Goal: Task Accomplishment & Management: Manage account settings

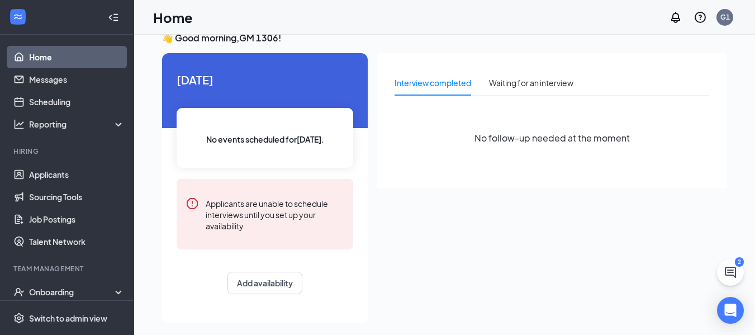
scroll to position [23, 0]
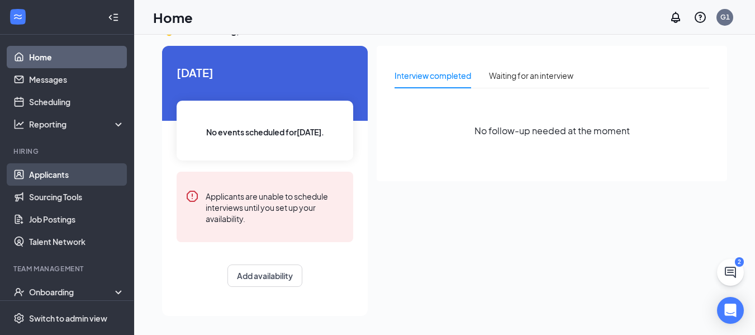
click at [69, 169] on link "Applicants" at bounding box center [77, 174] width 96 height 22
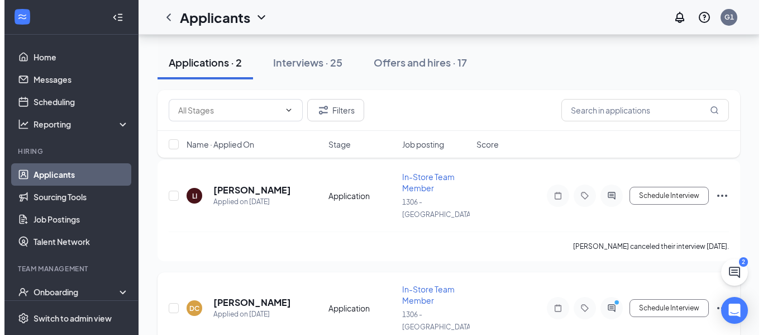
scroll to position [136, 0]
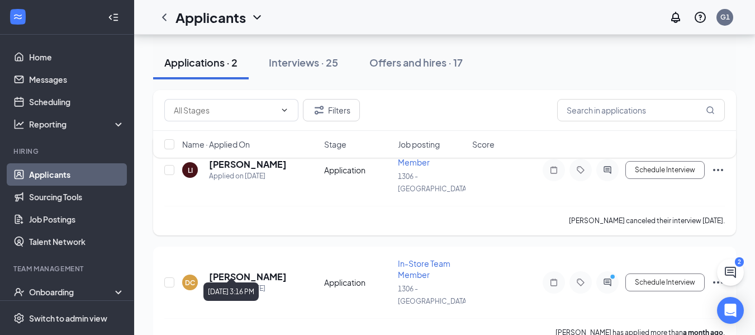
drag, startPoint x: 248, startPoint y: 266, endPoint x: 540, endPoint y: 191, distance: 301.7
click at [540, 191] on div "LI [PERSON_NAME] Applied on [DATE] Application In-Store Team Member 1306 - [GEO…" at bounding box center [444, 175] width 560 height 60
click at [254, 283] on div "Applied on [DATE]" at bounding box center [248, 288] width 78 height 11
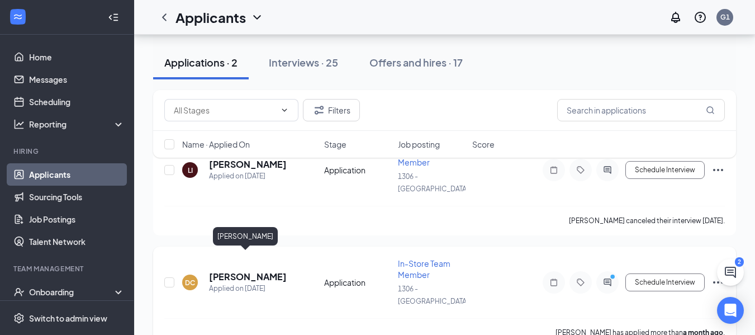
click at [239, 270] on h5 "[PERSON_NAME]" at bounding box center [248, 276] width 78 height 12
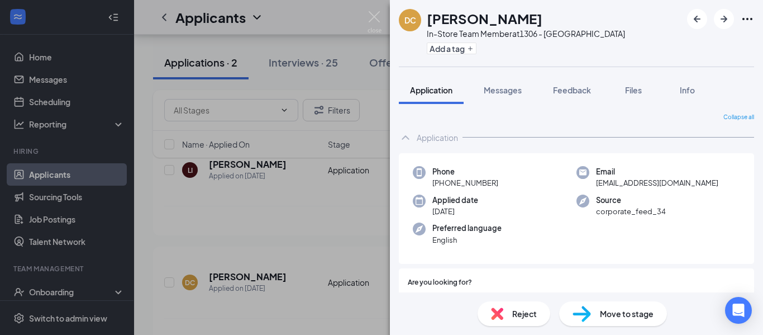
click at [149, 111] on div "DC [PERSON_NAME] In-Store Team Member at 1306 - [GEOGRAPHIC_DATA] Add a tag App…" at bounding box center [381, 167] width 763 height 335
